Goal: Navigation & Orientation: Find specific page/section

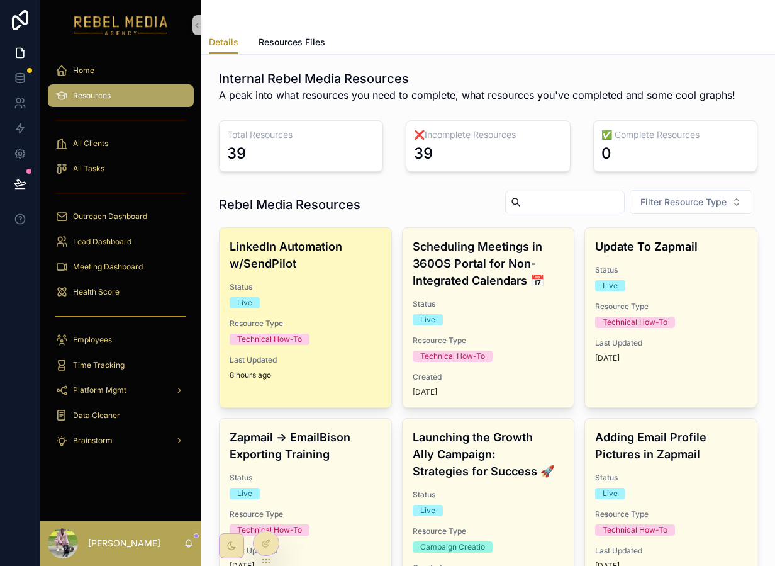
scroll to position [89, 0]
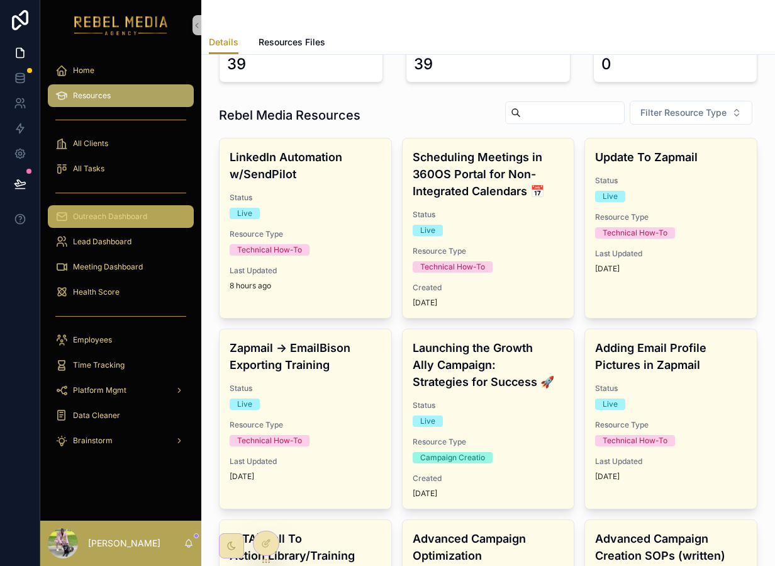
click at [143, 211] on span "Outreach Dashboard" at bounding box center [110, 216] width 74 height 10
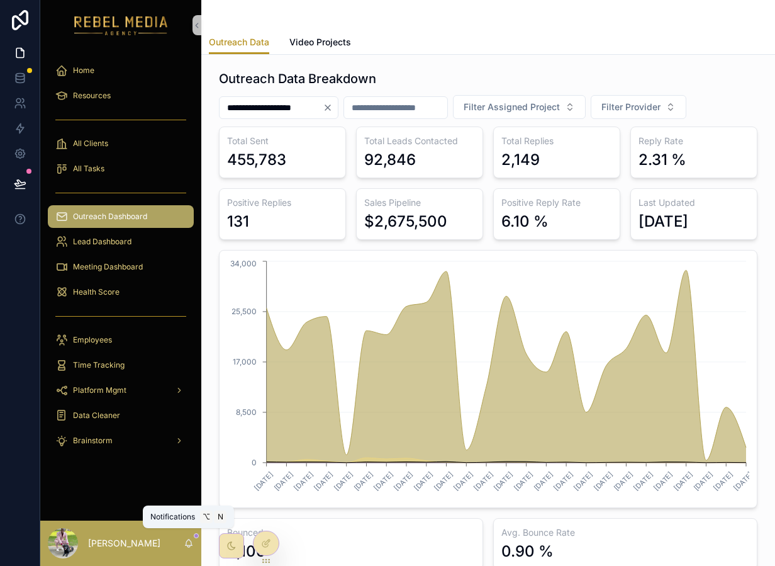
click at [188, 541] on icon "scrollable content" at bounding box center [189, 543] width 10 height 10
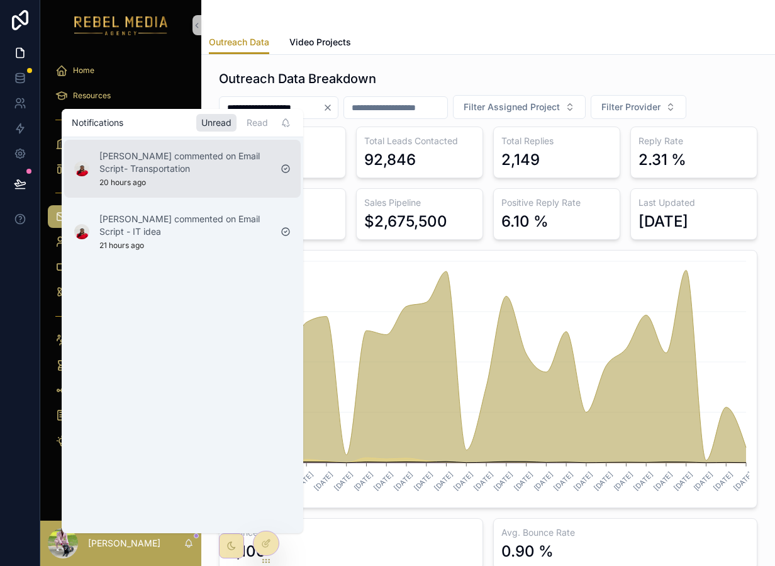
click at [231, 179] on div "[PERSON_NAME] commented on Email Script- Transportation 20 hours ago" at bounding box center [184, 169] width 171 height 38
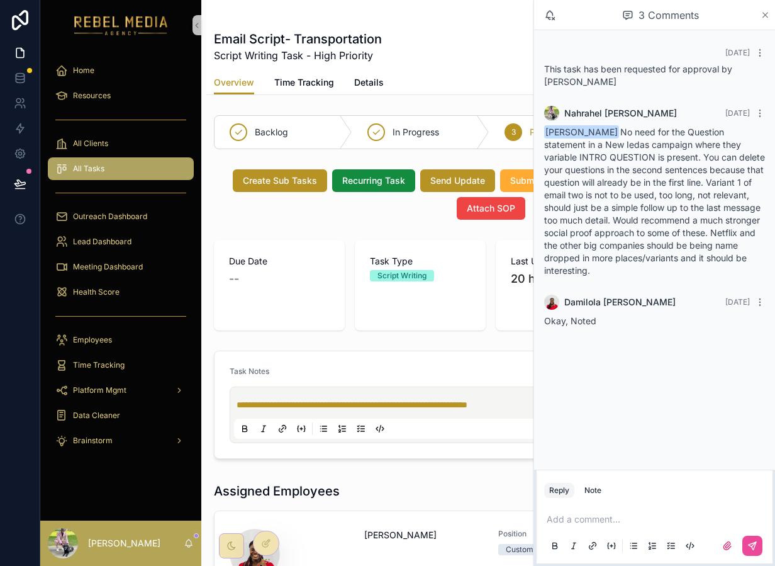
click at [762, 18] on icon "scrollable content" at bounding box center [765, 15] width 9 height 10
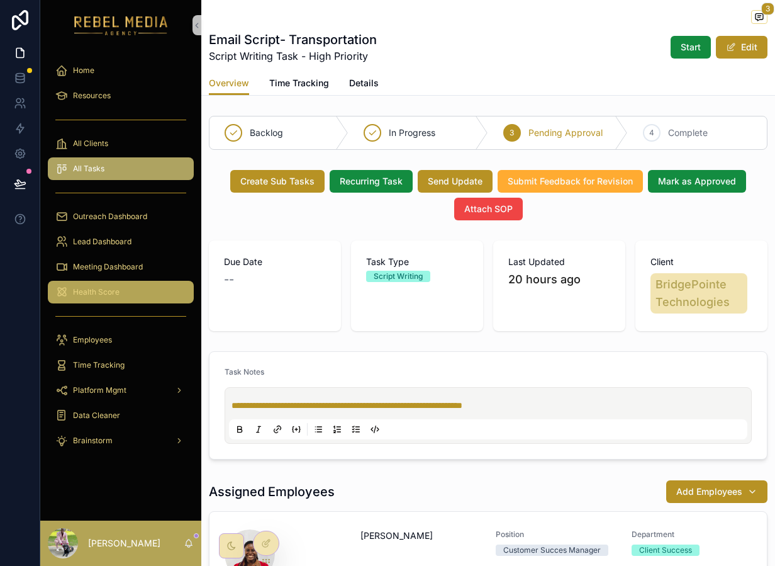
click at [132, 284] on div "Health Score" at bounding box center [120, 292] width 131 height 20
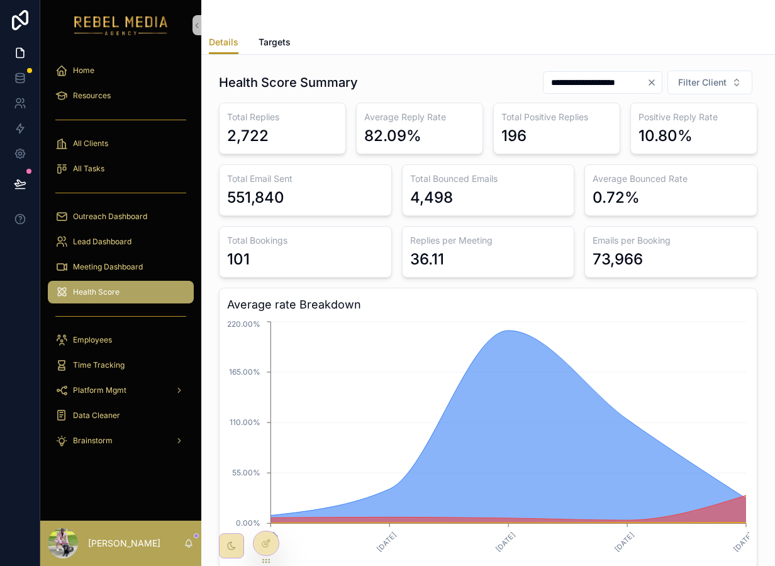
click at [423, 229] on div "Replies per Meeting 36.11" at bounding box center [488, 252] width 173 height 52
click at [98, 345] on div "Employees" at bounding box center [120, 340] width 131 height 20
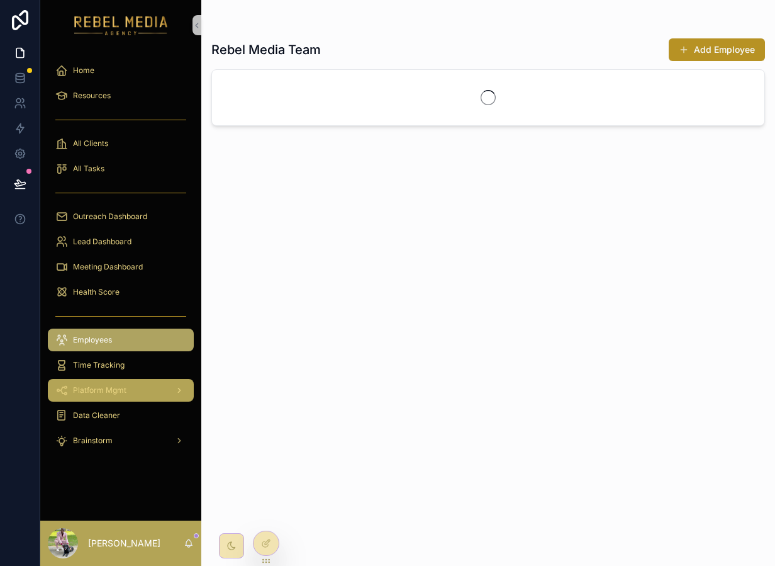
click at [112, 401] on link "Platform Mgmt" at bounding box center [121, 390] width 146 height 23
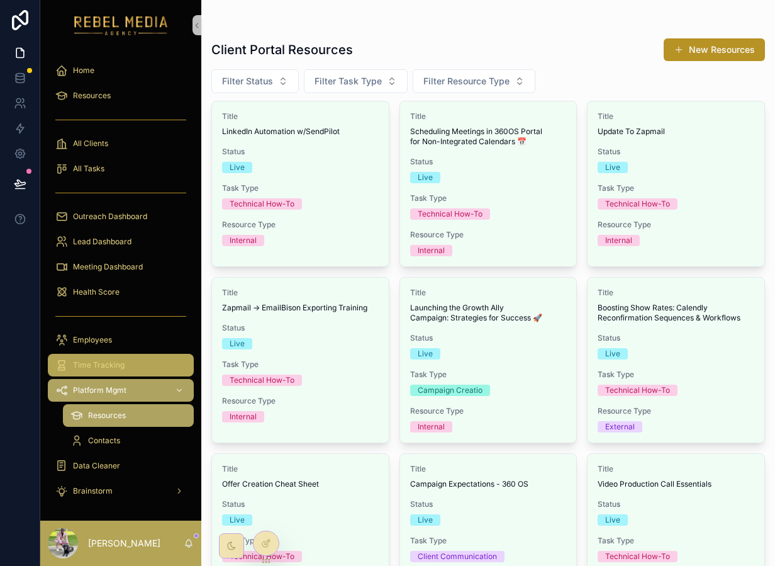
click at [124, 366] on div "Time Tracking" at bounding box center [120, 365] width 131 height 20
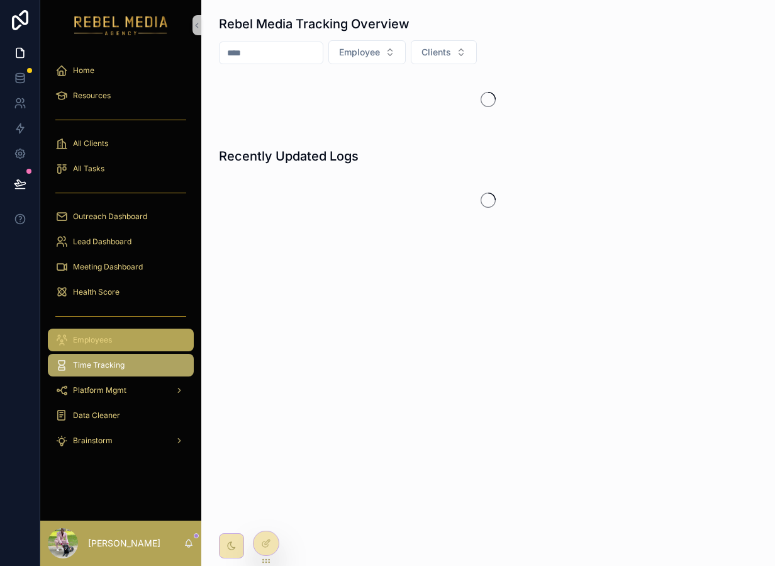
click at [124, 338] on div "Employees" at bounding box center [120, 340] width 131 height 20
